Goal: Information Seeking & Learning: Learn about a topic

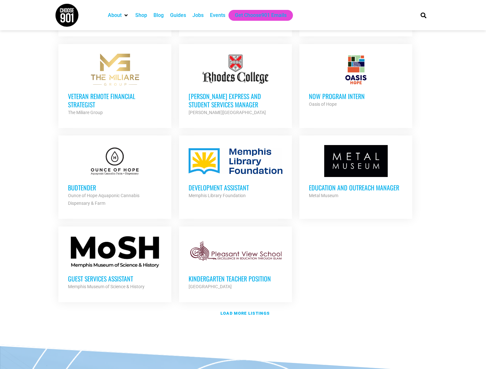
scroll to position [606, 0]
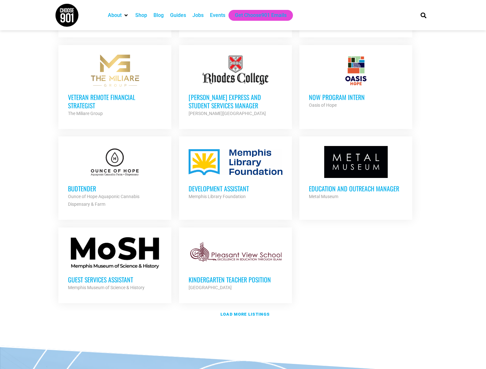
click at [79, 185] on h3 "Budtender" at bounding box center [115, 188] width 94 height 8
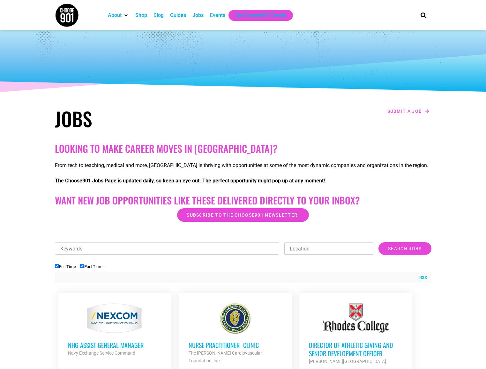
scroll to position [0, 0]
click at [62, 17] on img at bounding box center [67, 15] width 24 height 24
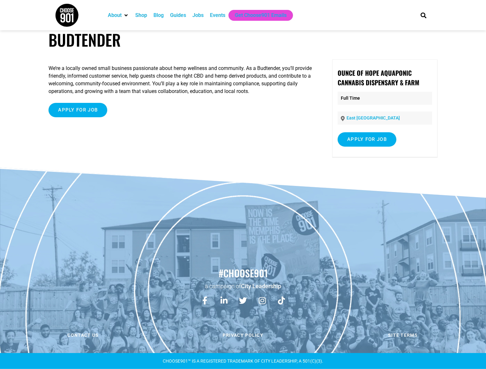
scroll to position [10, 0]
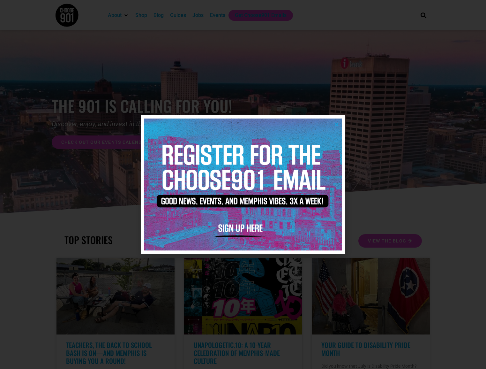
click at [337, 125] on icon "Close" at bounding box center [336, 124] width 5 height 5
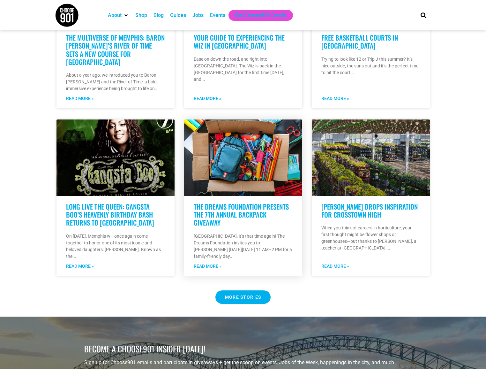
scroll to position [476, 0]
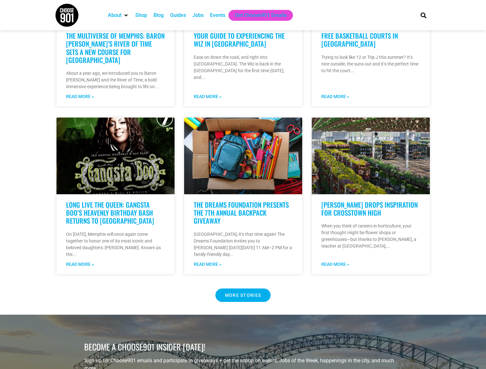
click at [234, 298] on Button "MORE STORIES" at bounding box center [243, 294] width 56 height 13
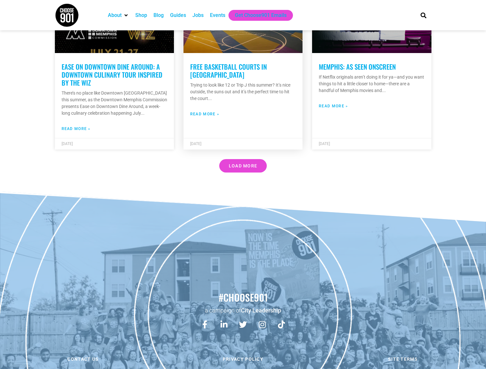
scroll to position [1886, 0]
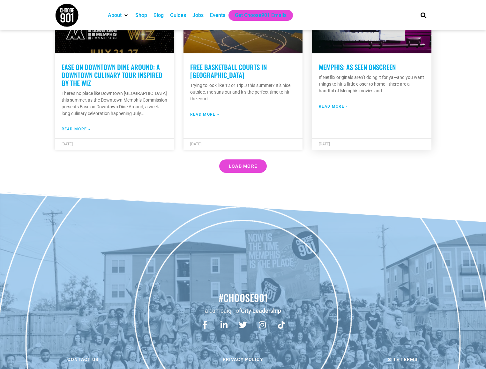
click at [331, 103] on link "Read More »" at bounding box center [333, 106] width 29 height 6
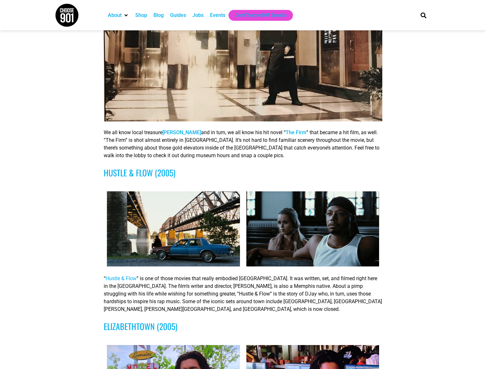
scroll to position [582, 0]
